Goal: Transaction & Acquisition: Purchase product/service

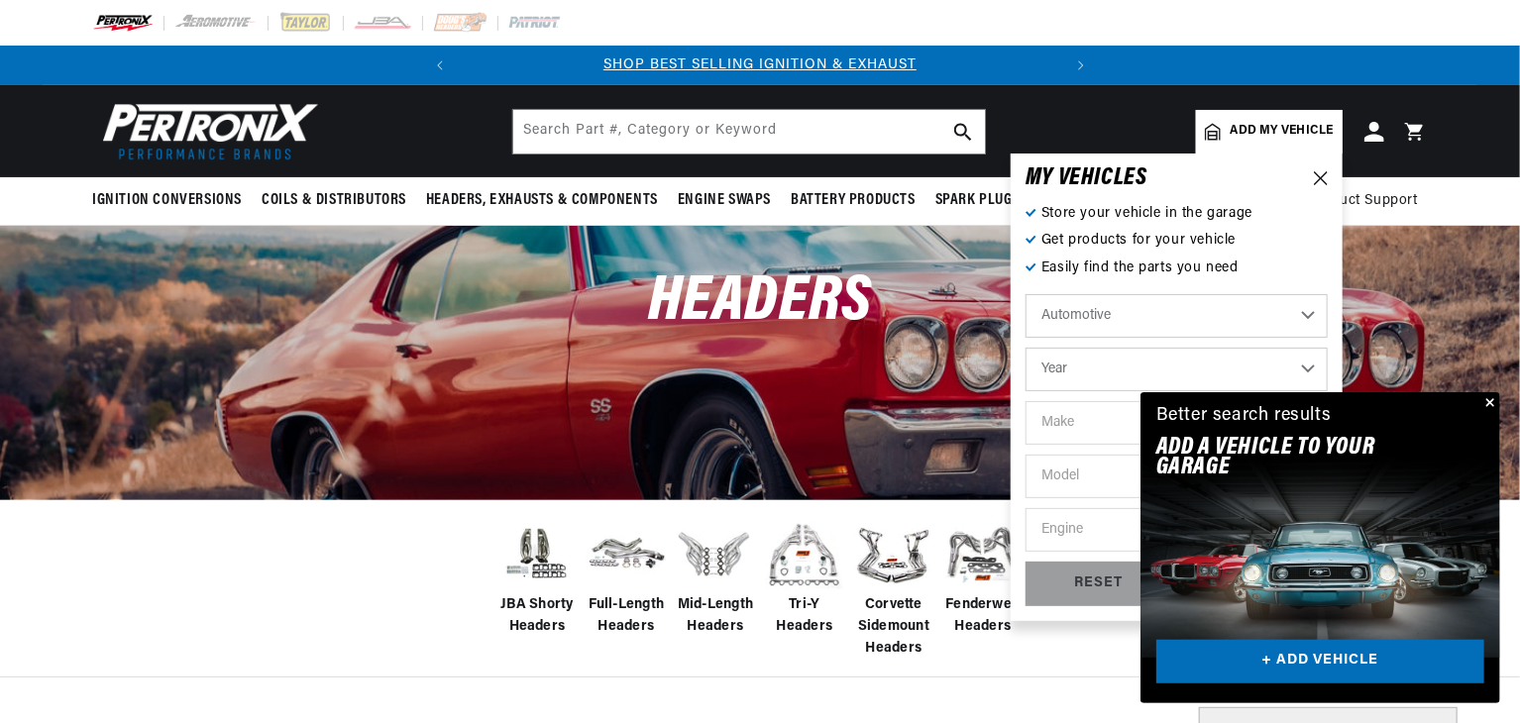
drag, startPoint x: 0, startPoint y: 0, endPoint x: 1086, endPoint y: 320, distance: 1132.4
click at [1086, 320] on select "Automotive Agricultural Industrial Marine Motorcycle" at bounding box center [1177, 316] width 302 height 44
click at [1026, 294] on select "Automotive Agricultural Industrial Marine Motorcycle" at bounding box center [1177, 316] width 302 height 44
click at [1102, 367] on select "Year 2026 2025 2024 2023 2022 2021 2020 2019 2018 2017 2016 2015 2014 2013 2012…" at bounding box center [1177, 370] width 302 height 44
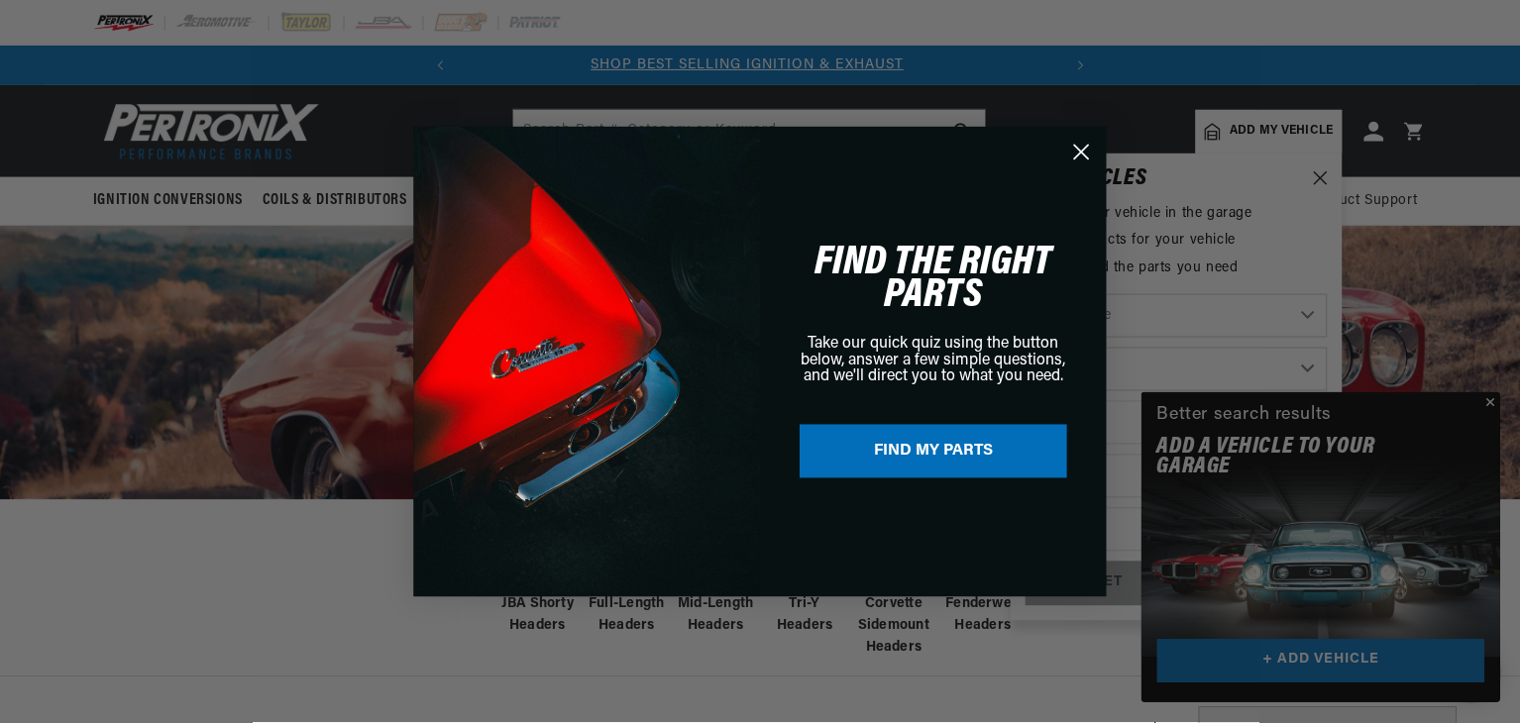
scroll to position [0, 0]
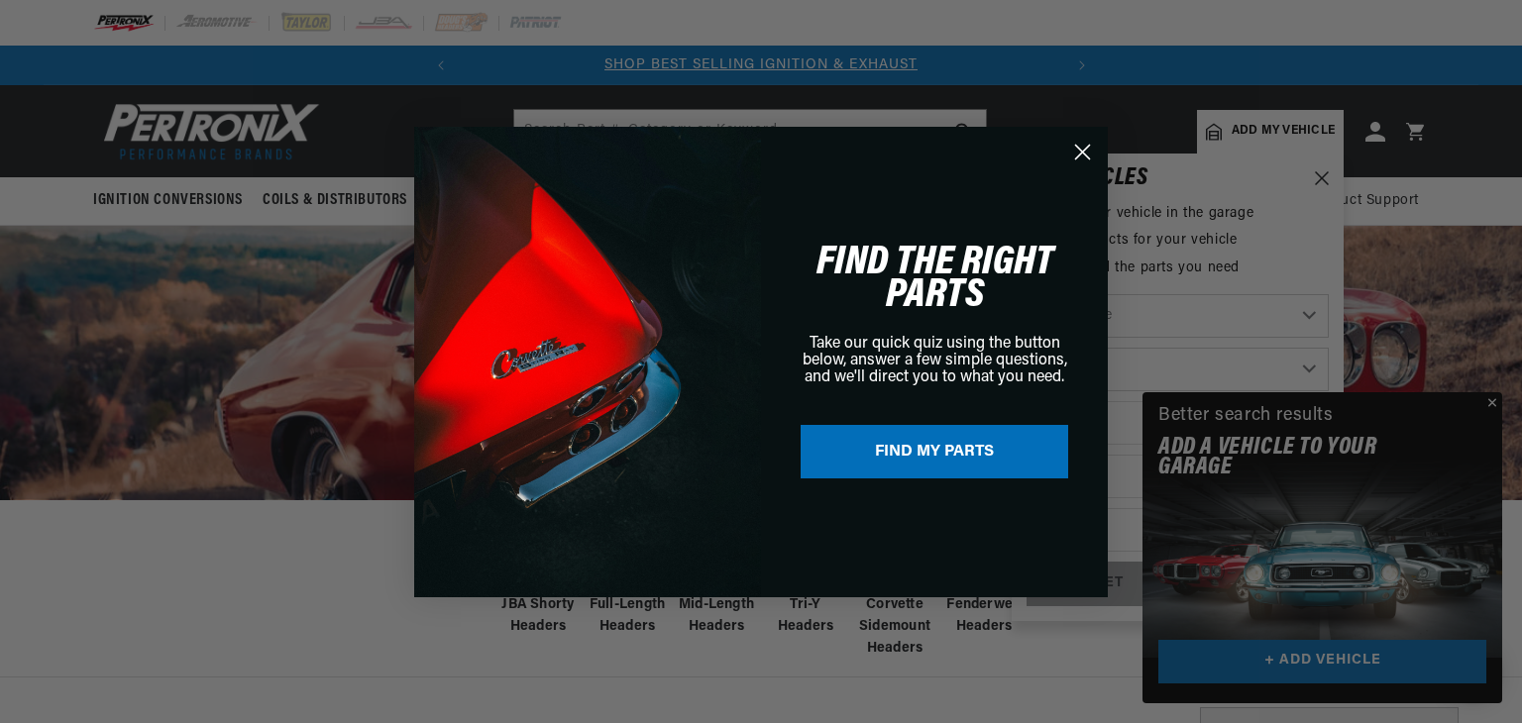
click at [1087, 154] on circle "Close dialog" at bounding box center [1082, 151] width 33 height 33
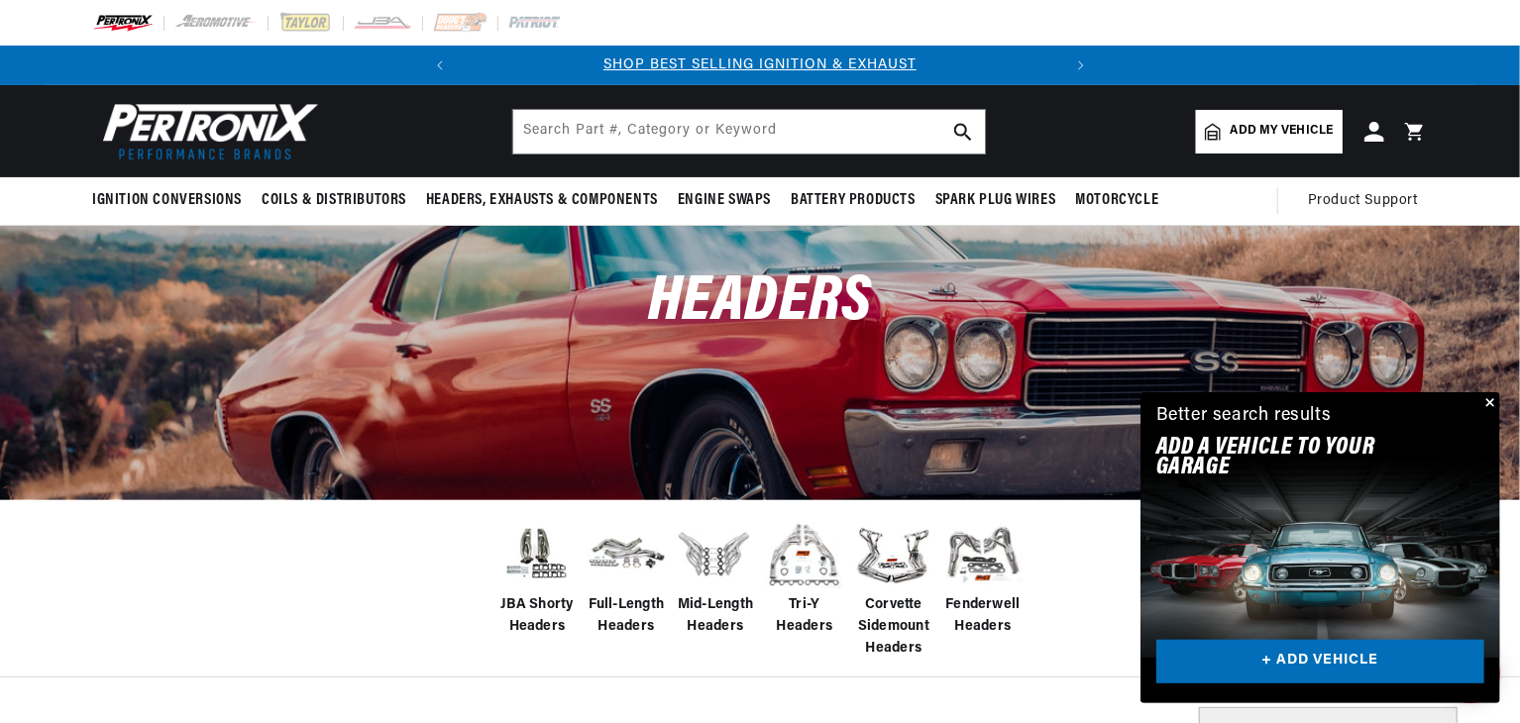
click at [1493, 409] on button "Close" at bounding box center [1489, 404] width 24 height 24
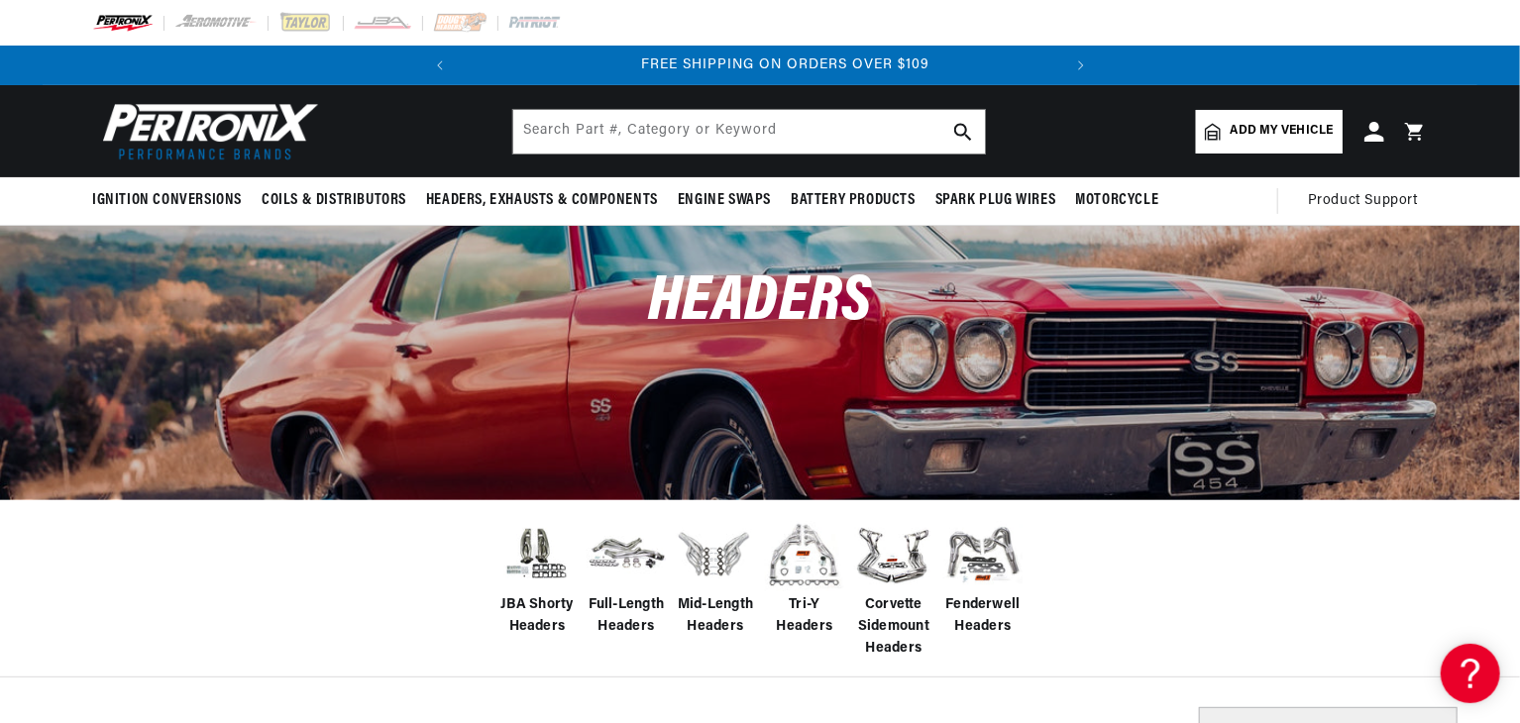
scroll to position [0, 601]
click at [1220, 121] on link "Add my vehicle" at bounding box center [1269, 132] width 147 height 44
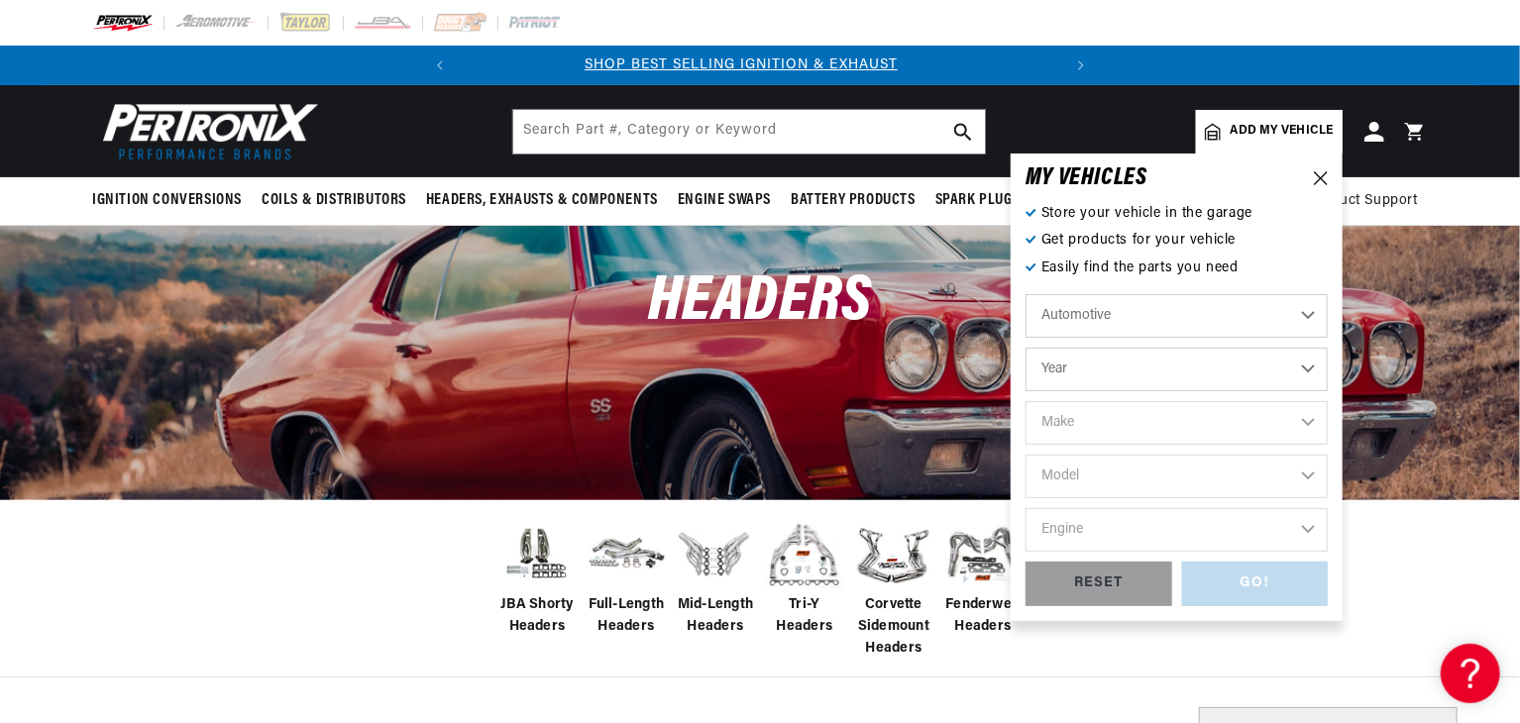
scroll to position [0, 0]
click at [1125, 379] on select "Year 2026 2025 2024 2023 2022 2021 2020 2019 2018 2017 2016 2015 2014 2013 2012…" at bounding box center [1177, 370] width 302 height 44
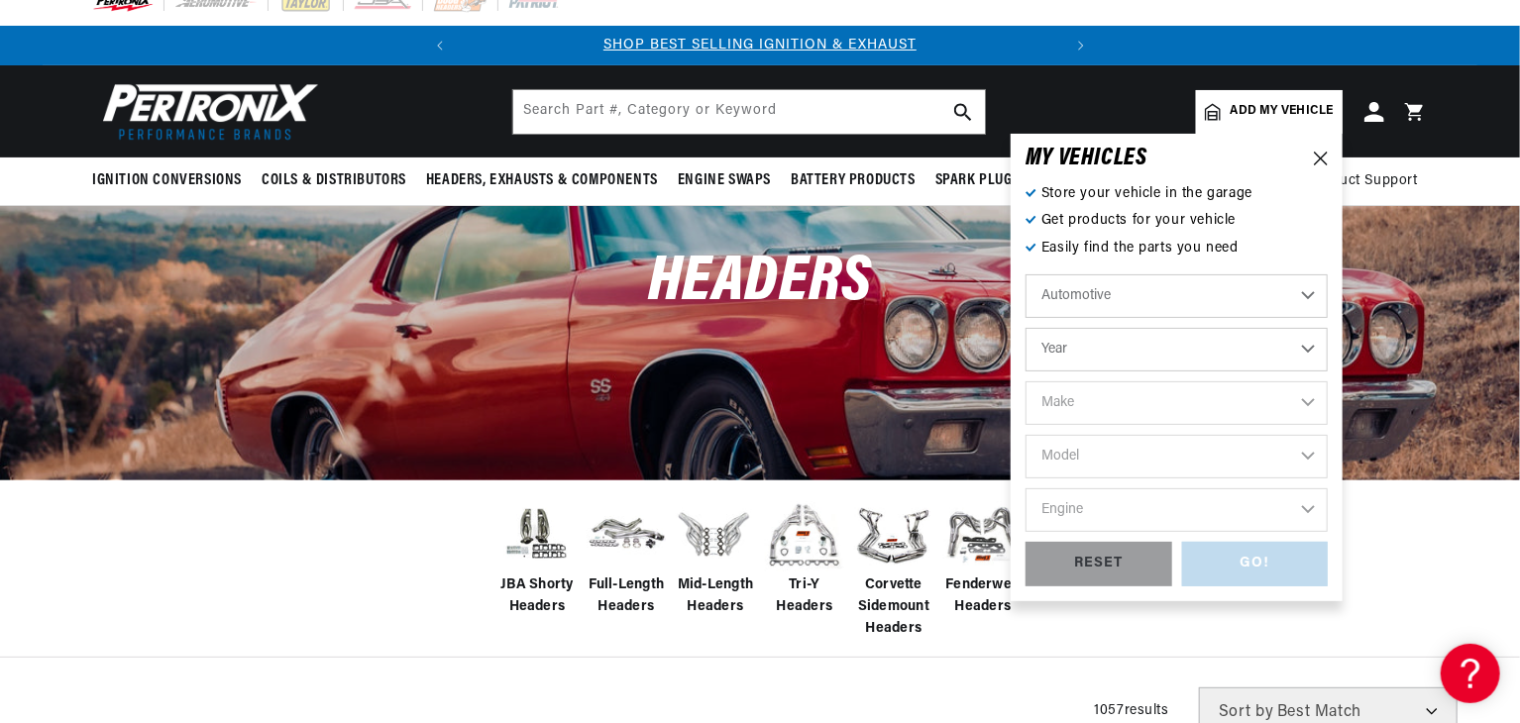
click at [1145, 340] on select "Year 2026 2025 2024 2023 2022 2021 2020 2019 2018 2017 2016 2015 2014 2013 2012…" at bounding box center [1177, 350] width 302 height 44
select select "1989"
click at [1026, 328] on select "Year 2026 2025 2024 2023 2022 2021 2020 2019 2018 2017 2016 2015 2014 2013 2012…" at bounding box center [1177, 350] width 302 height 44
select select "1989"
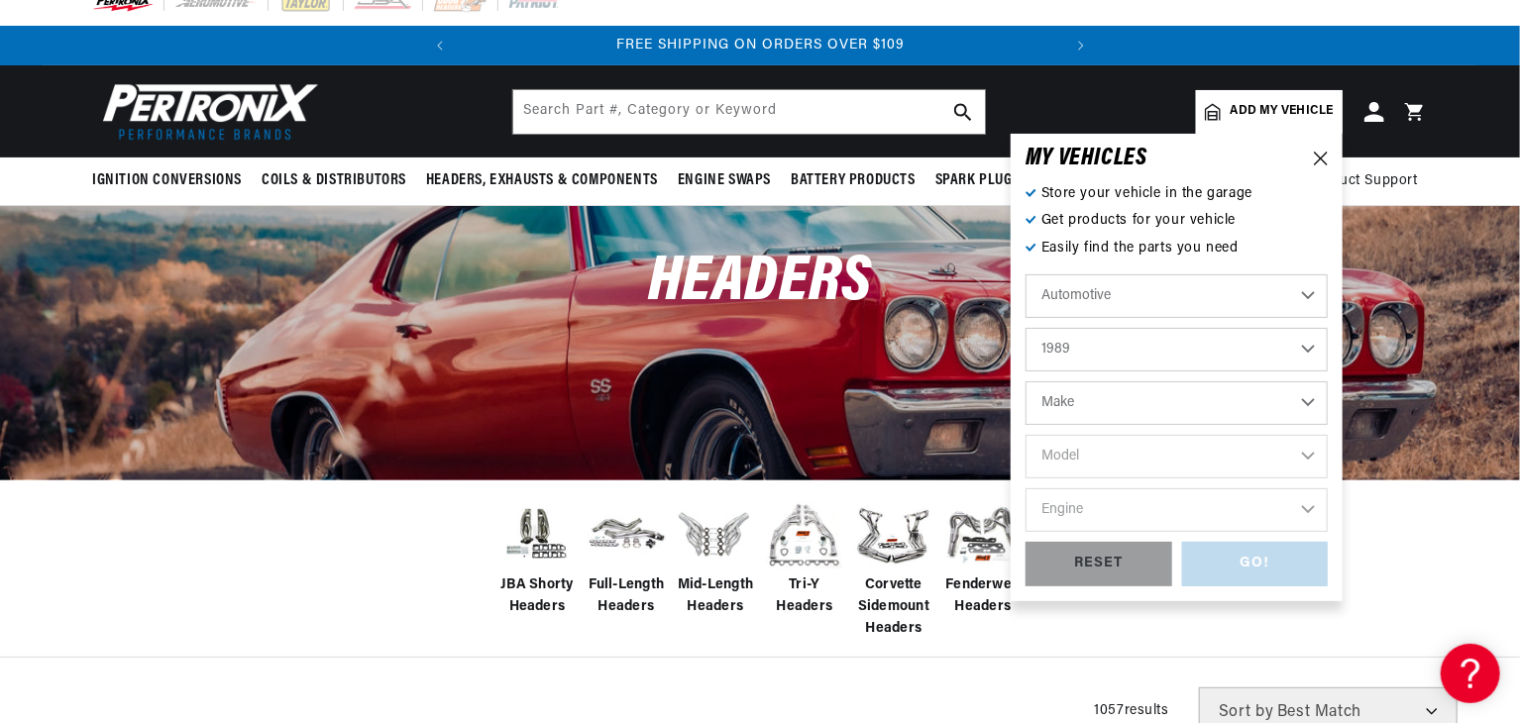
click at [1098, 405] on select "Make Buick Cadillac Chevrolet Chrysler Dodge Eagle Ford GMC Hyundai Isuzu Jeep …" at bounding box center [1177, 404] width 302 height 44
select select "Ford"
click at [1026, 382] on select "Make Buick Cadillac Chevrolet Chrysler Dodge Eagle Ford GMC Hyundai Isuzu Jeep …" at bounding box center [1177, 404] width 302 height 44
select select "Ford"
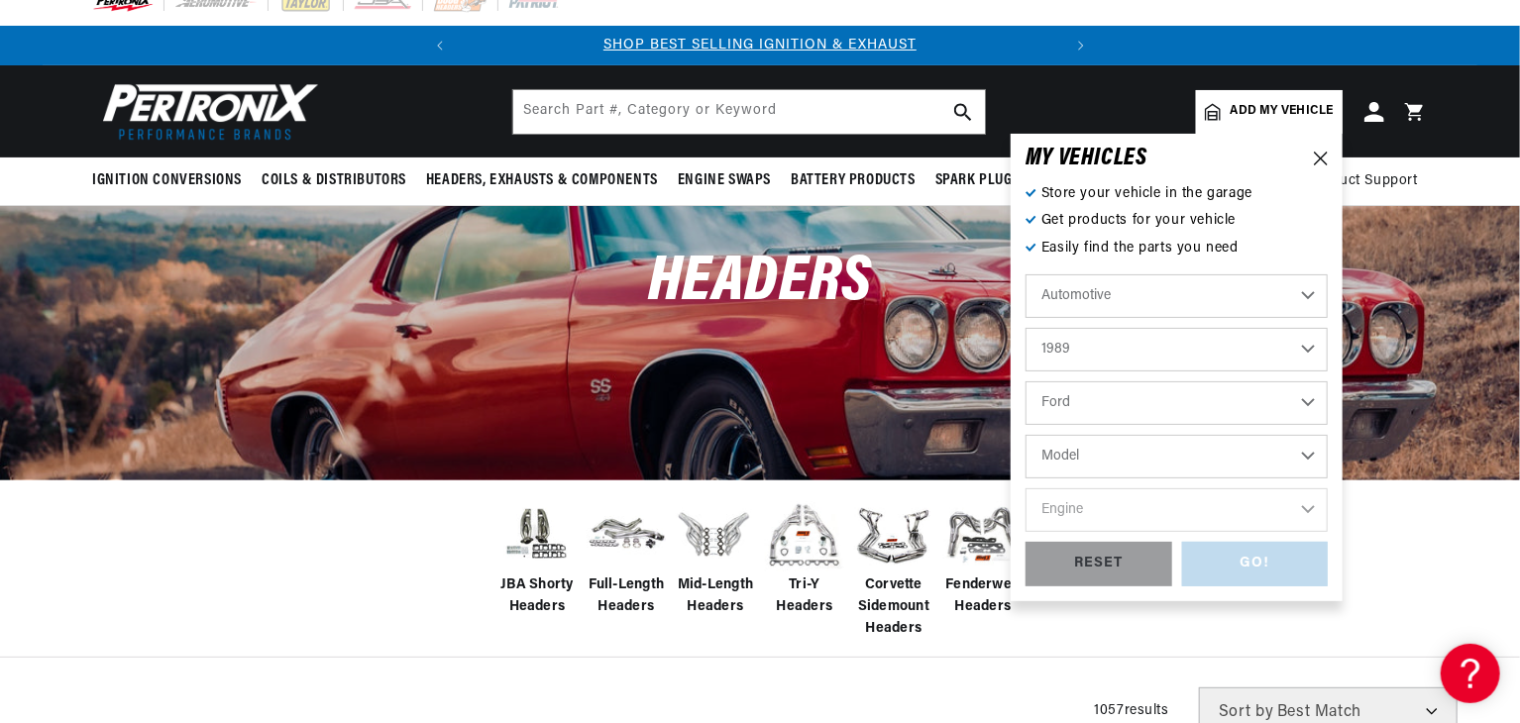
click at [1098, 455] on select "Model Bronco Bronco II Country Squire E-150 Econoline E-150 Econoline Club Wago…" at bounding box center [1177, 457] width 302 height 44
select select "F-250"
click at [1026, 435] on select "Model Bronco Bronco II Country Squire E-150 Econoline E-150 Econoline Club Wago…" at bounding box center [1177, 457] width 302 height 44
select select "F-250"
click at [1102, 504] on select "Engine 4.9L 5.0L 5.8L 7.5L" at bounding box center [1177, 511] width 302 height 44
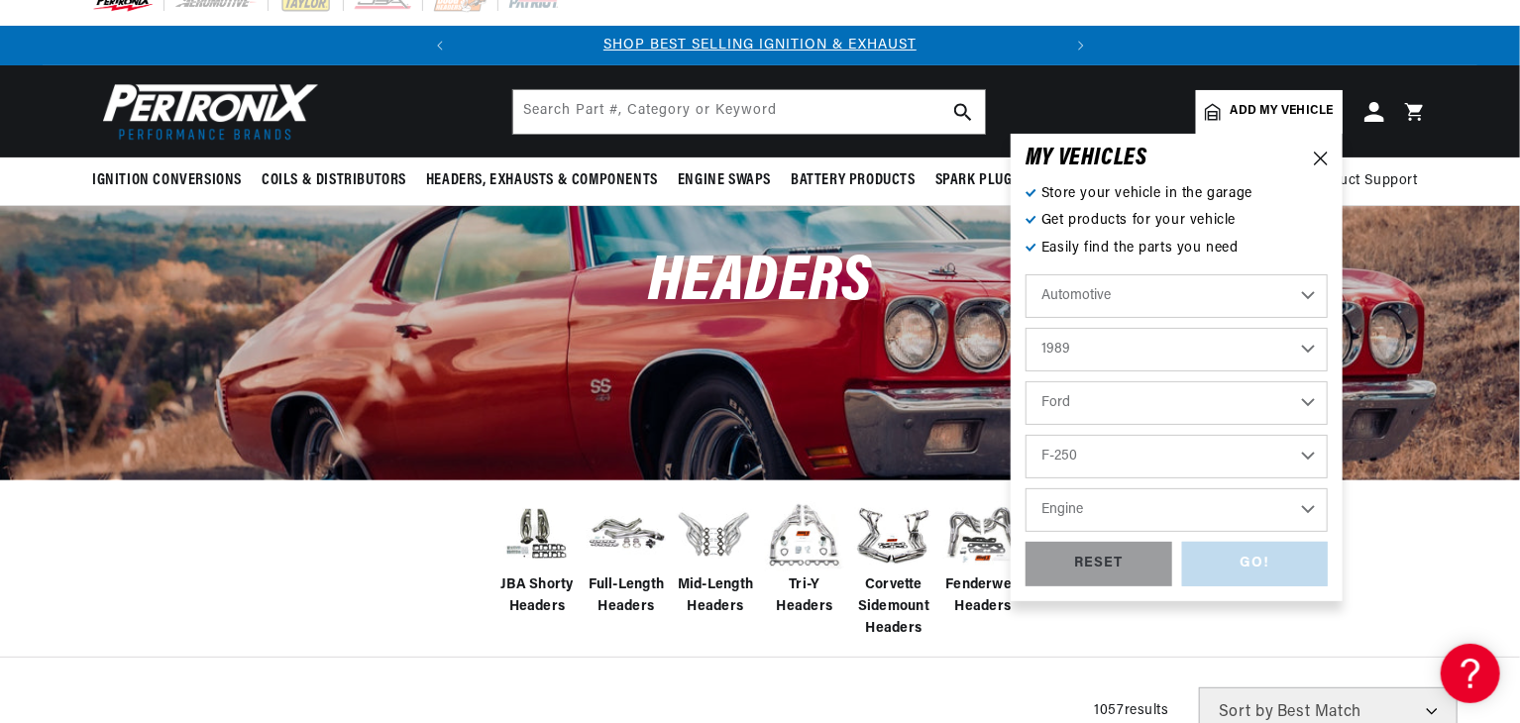
select select "7.5L"
click at [1026, 489] on select "Engine 4.9L 5.0L 5.8L 7.5L" at bounding box center [1177, 511] width 302 height 44
select select "7.5L"
click at [1210, 552] on div "GO!" at bounding box center [1255, 564] width 147 height 45
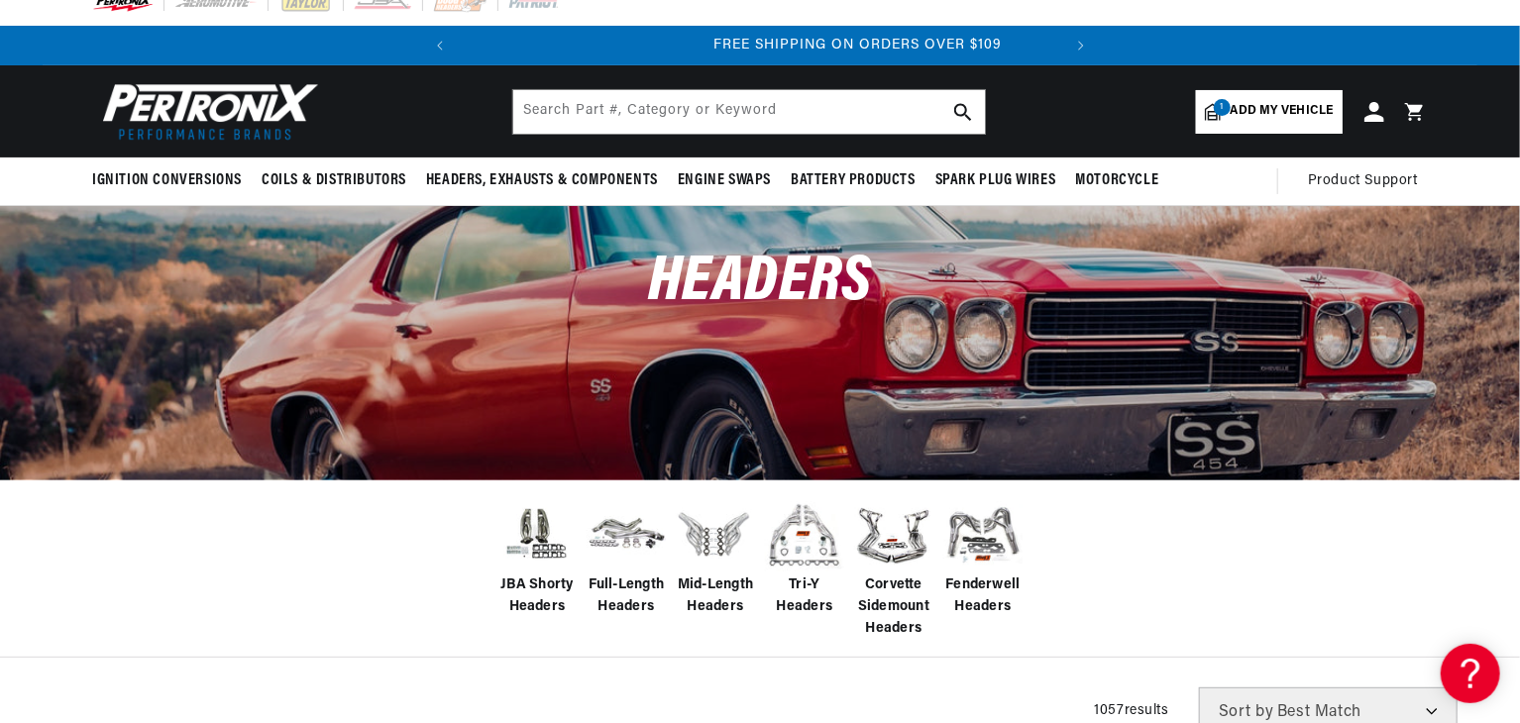
scroll to position [0, 601]
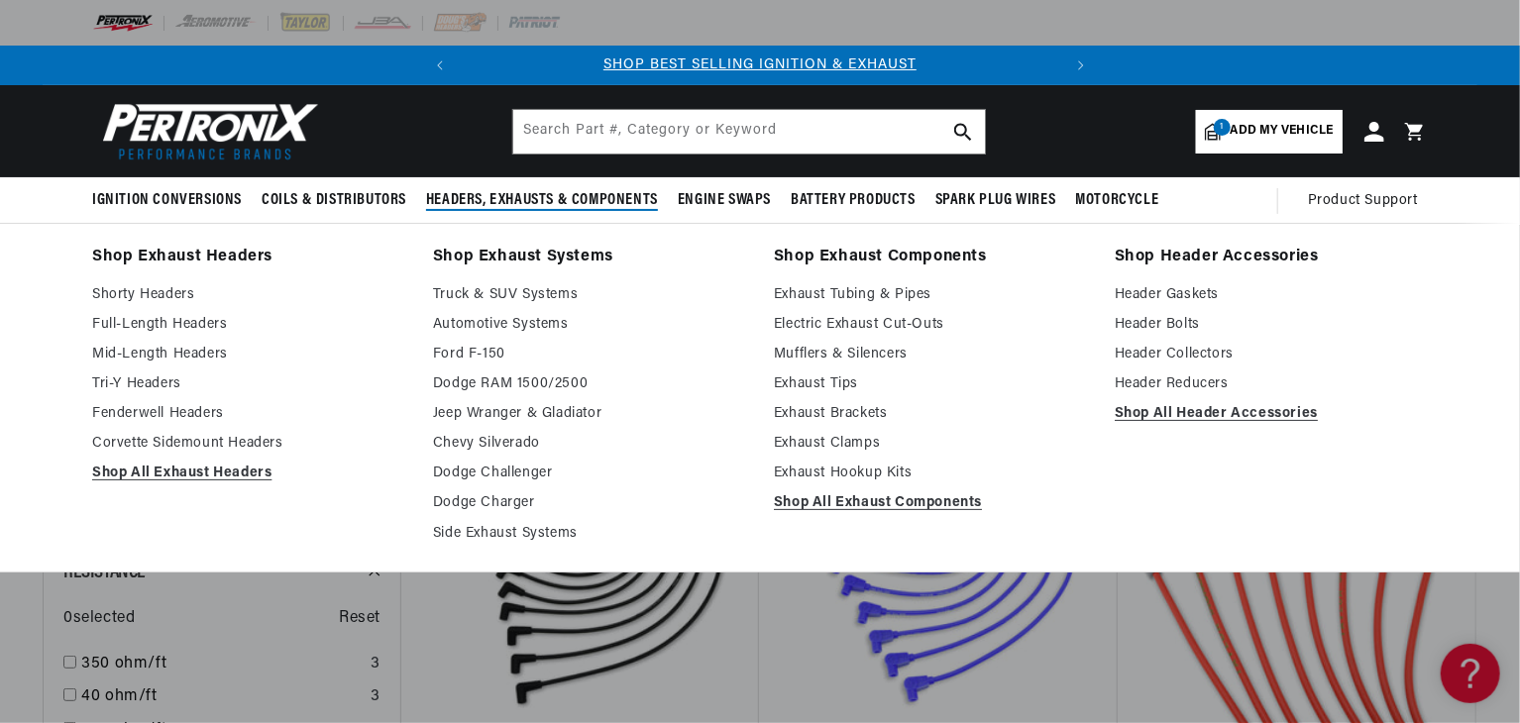
click at [623, 204] on span "Headers, Exhausts & Components" at bounding box center [542, 200] width 232 height 21
click at [222, 259] on link "Shop Exhaust Headers" at bounding box center [248, 258] width 313 height 28
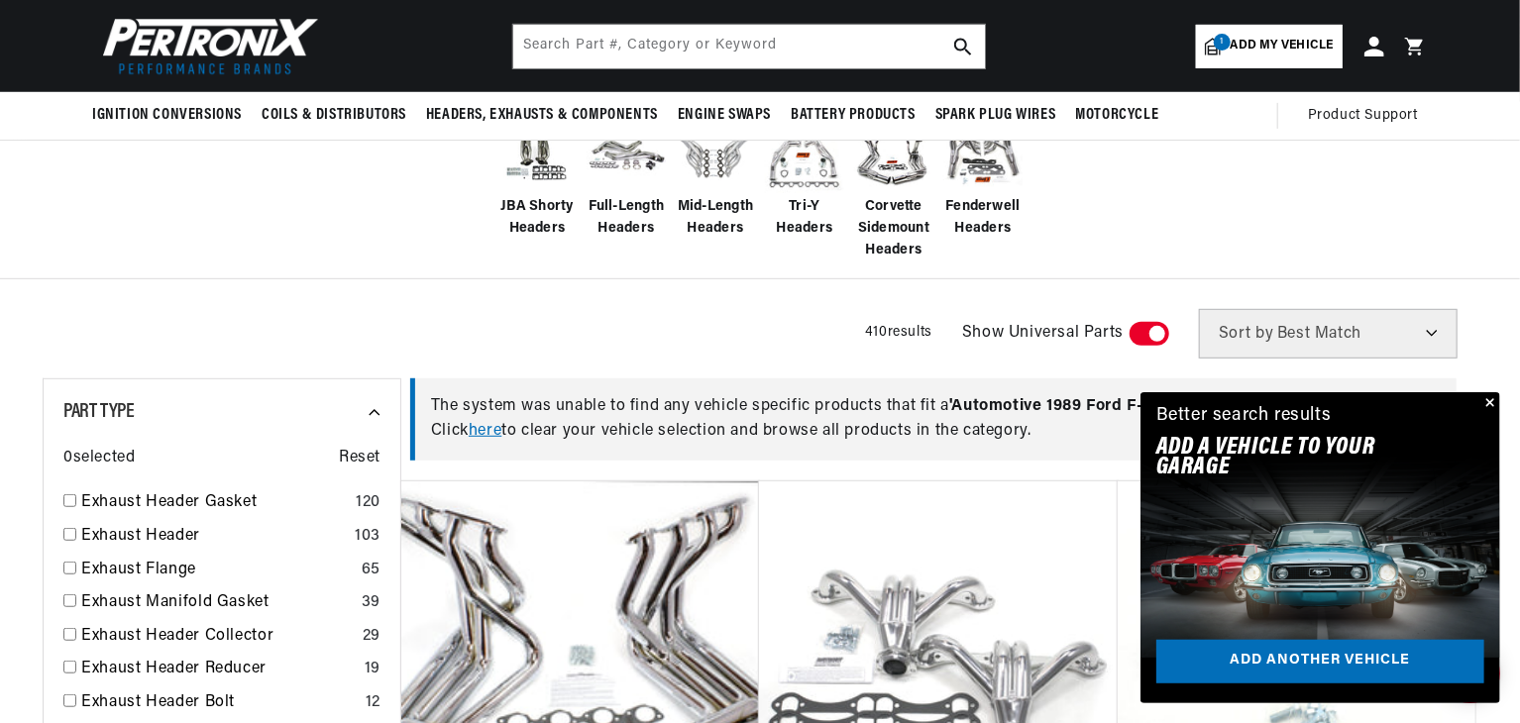
scroll to position [396, 0]
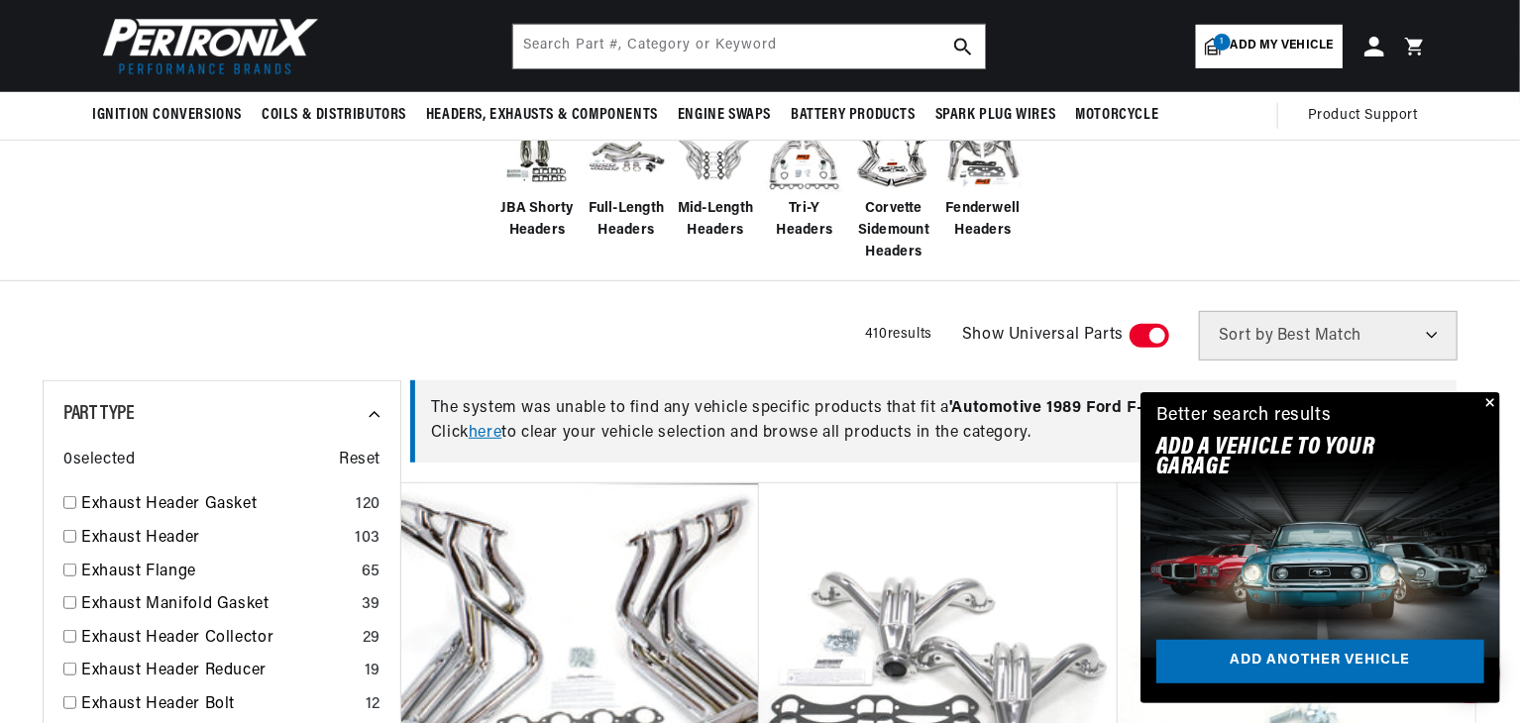
click at [1304, 58] on link "1 Add my vehicle" at bounding box center [1269, 47] width 147 height 44
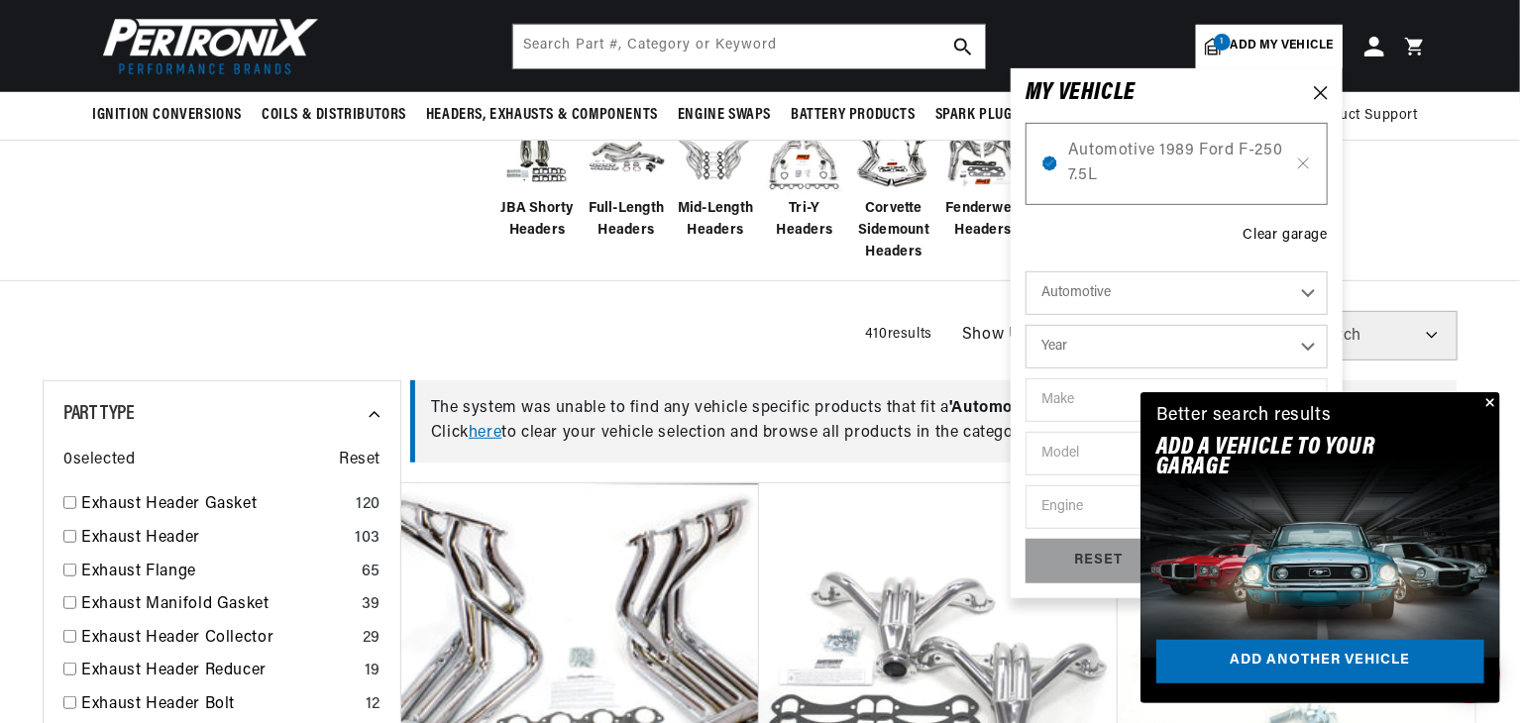
scroll to position [0, 601]
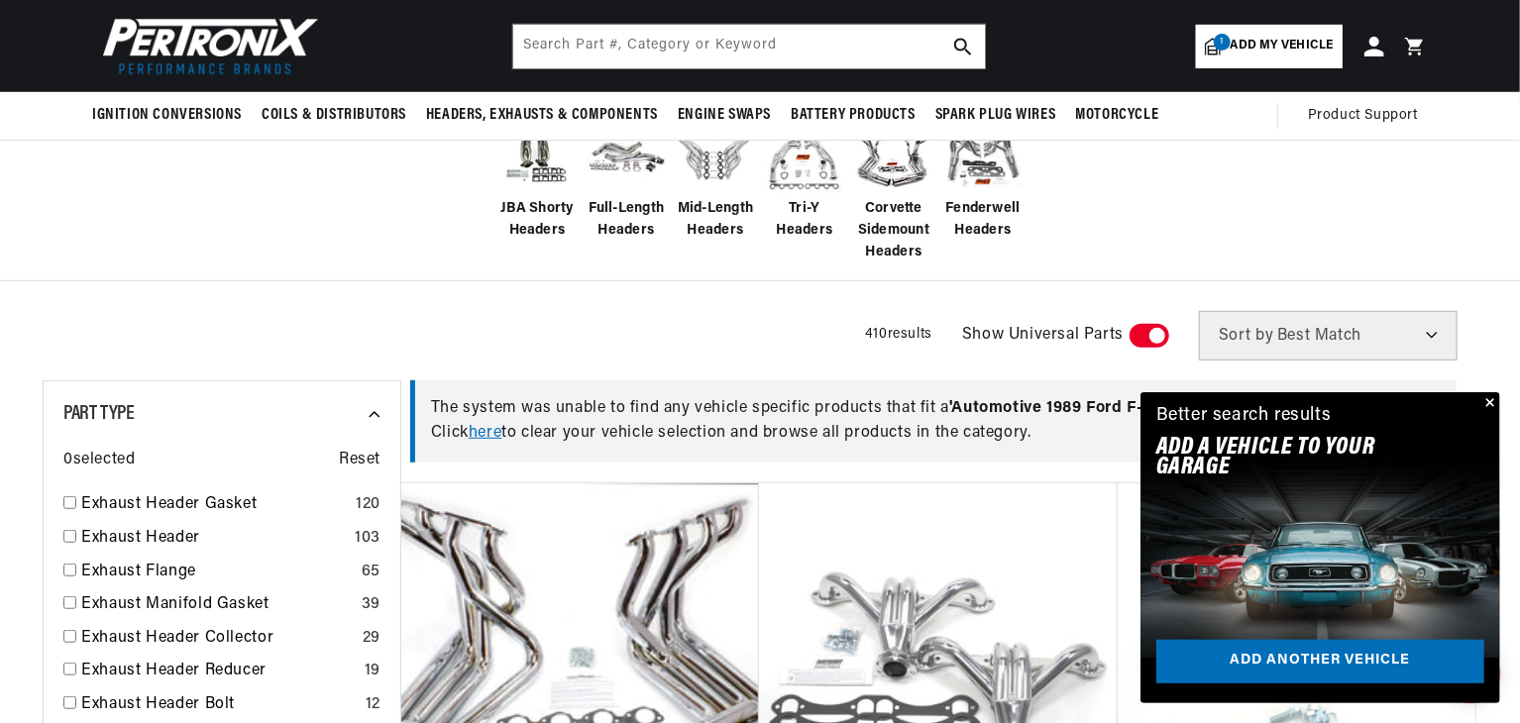
click at [1491, 408] on button "Close" at bounding box center [1489, 404] width 24 height 24
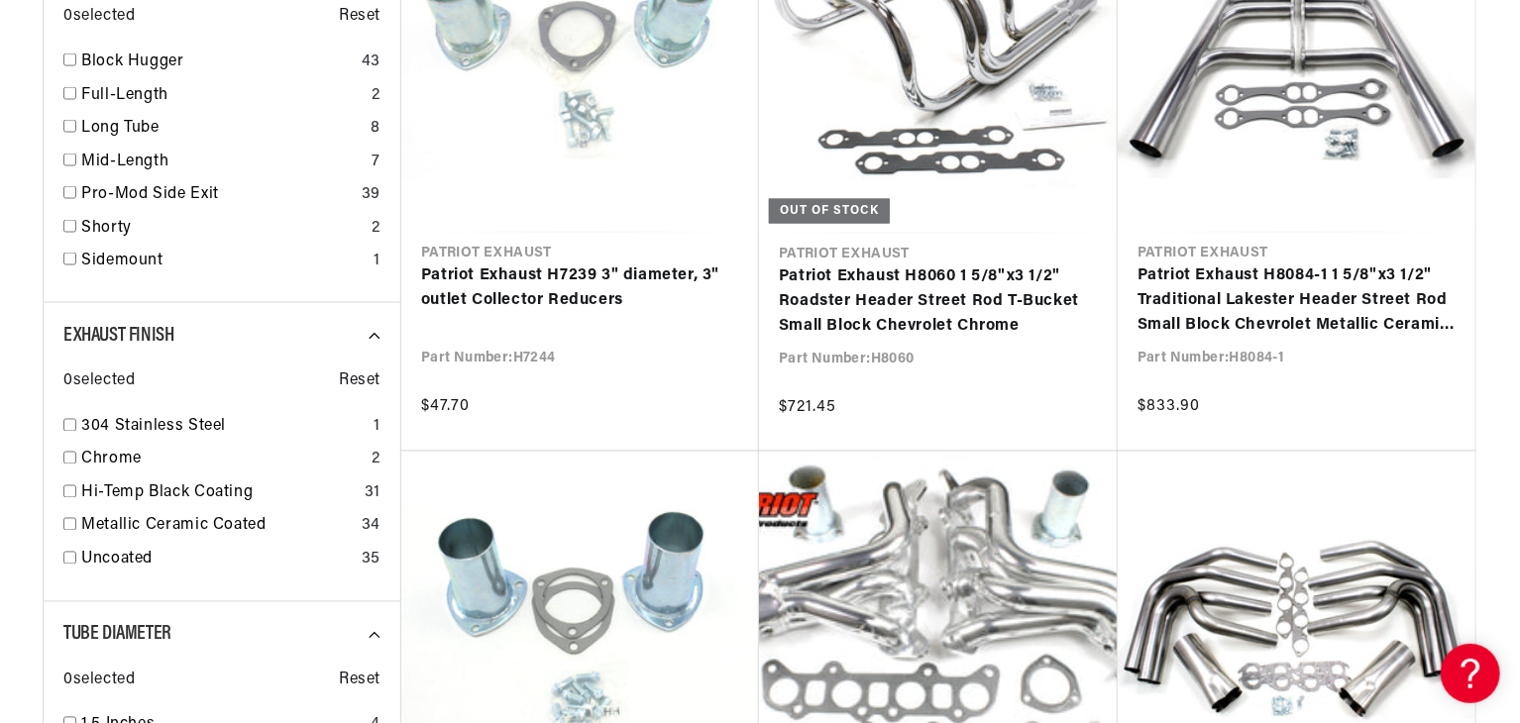
scroll to position [0, 0]
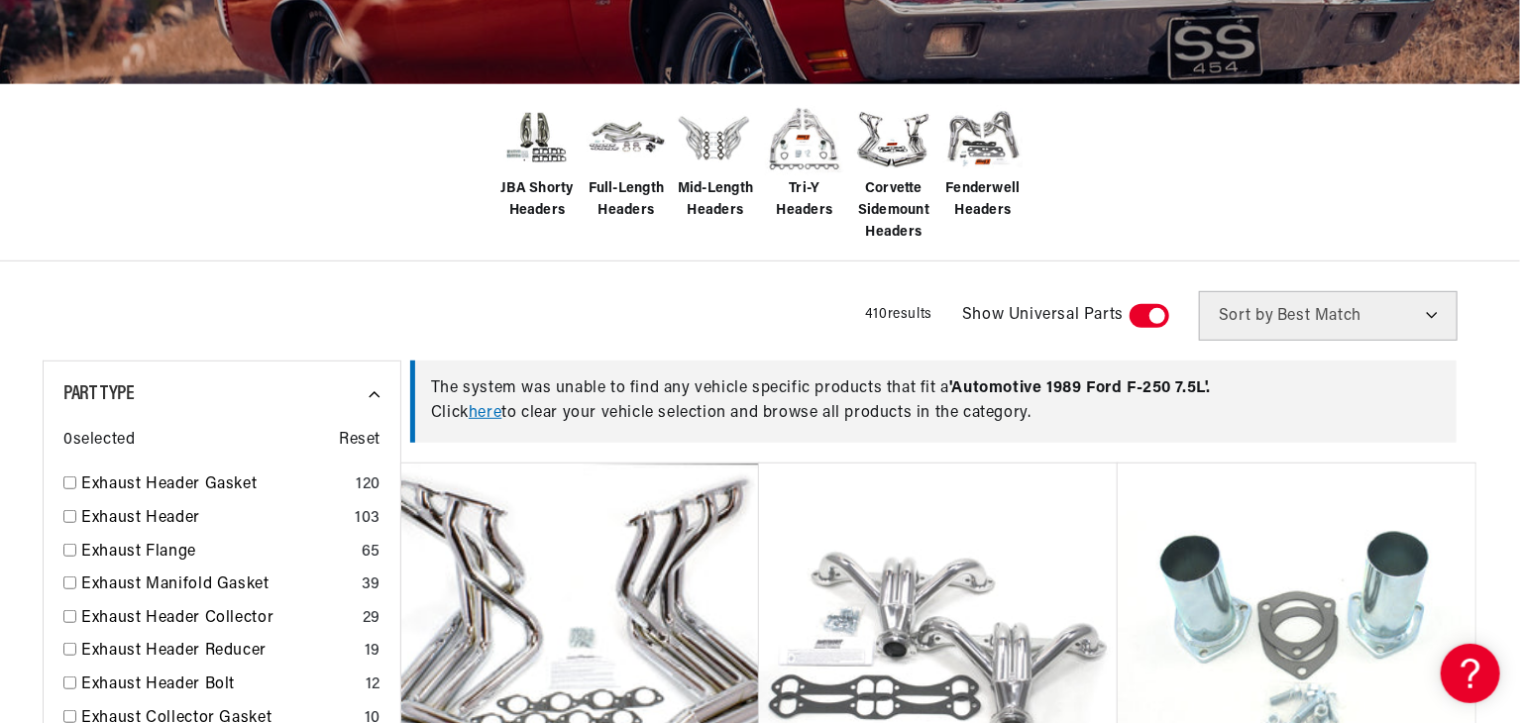
scroll to position [431, 0]
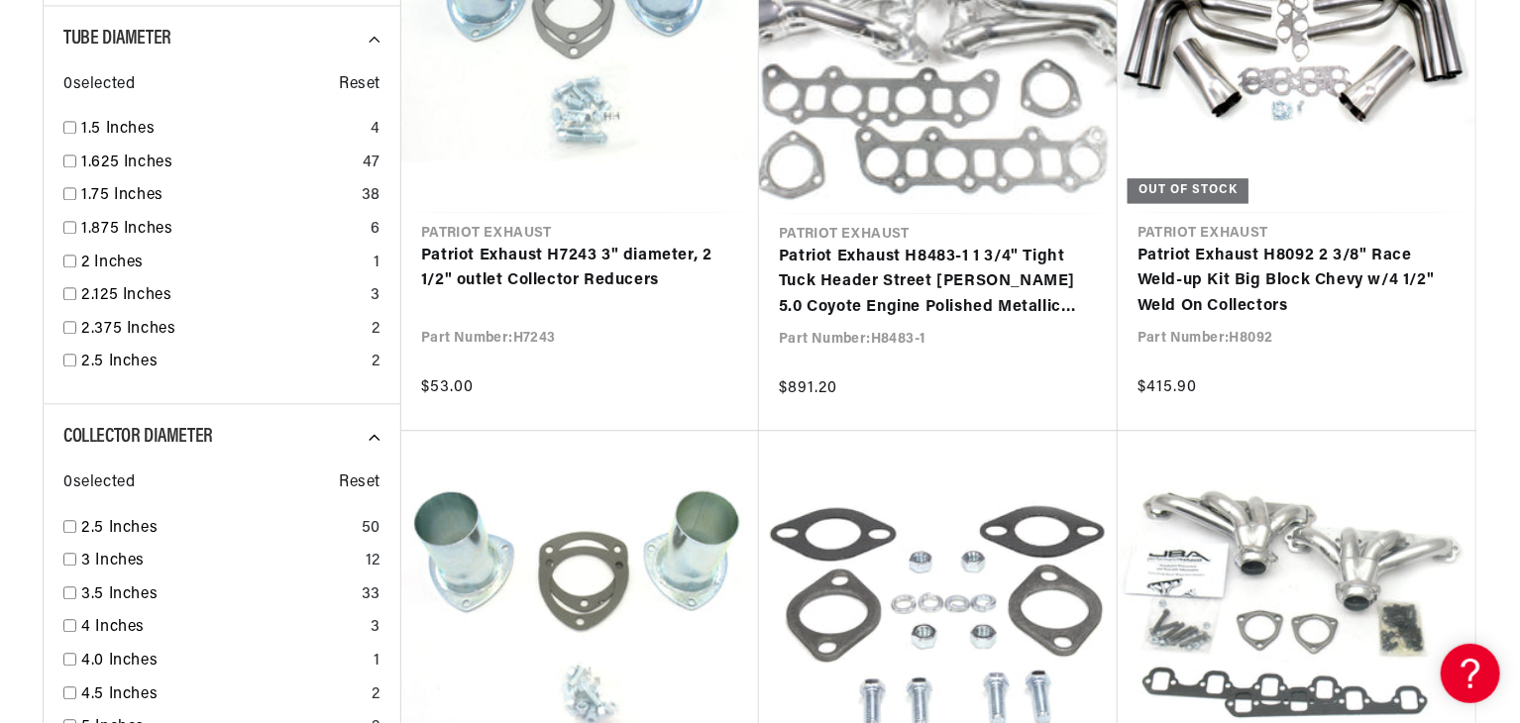
scroll to position [0, 79]
